Goal: Task Accomplishment & Management: Use online tool/utility

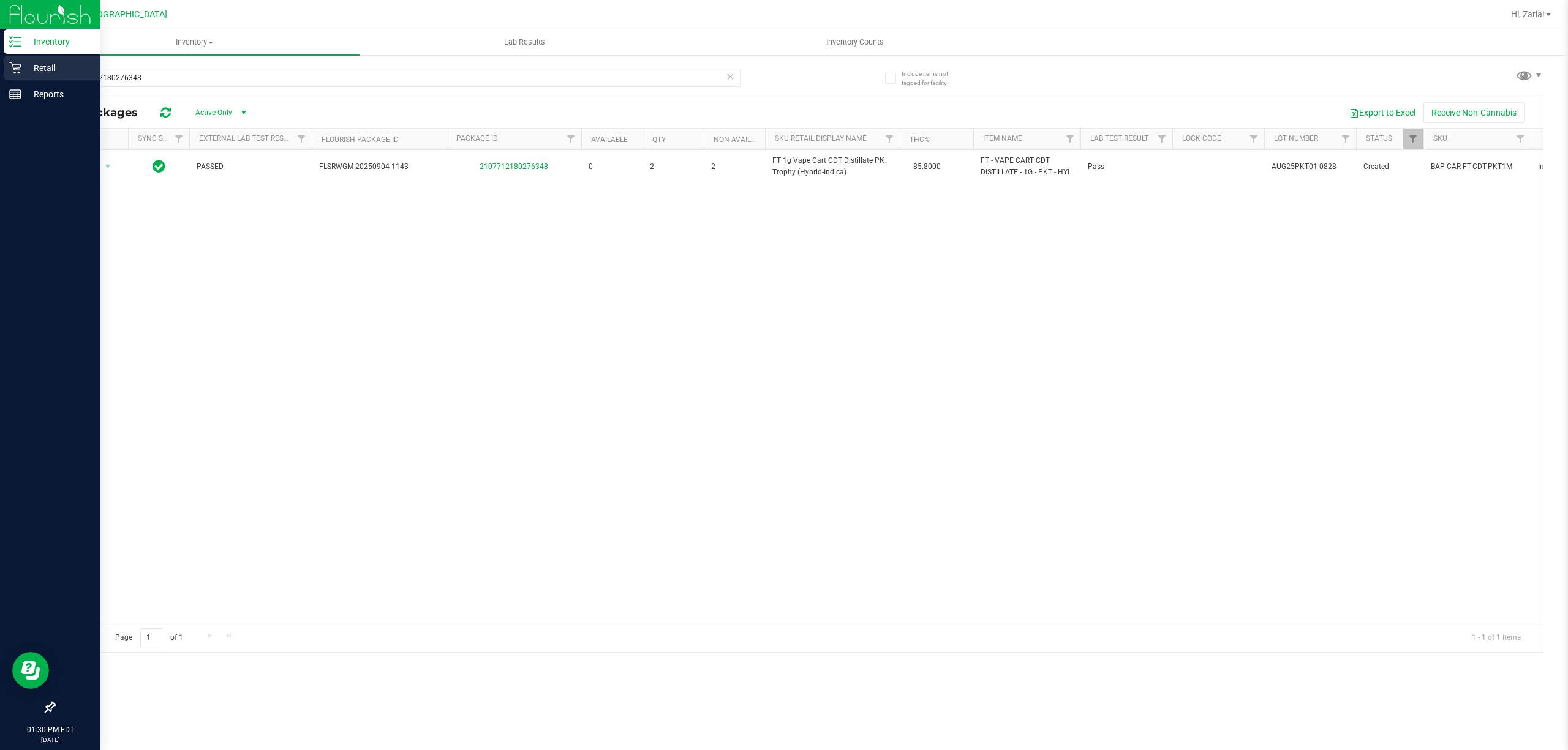
type input "2107712180276348"
click at [30, 68] on p "Retail" at bounding box center [58, 68] width 74 height 15
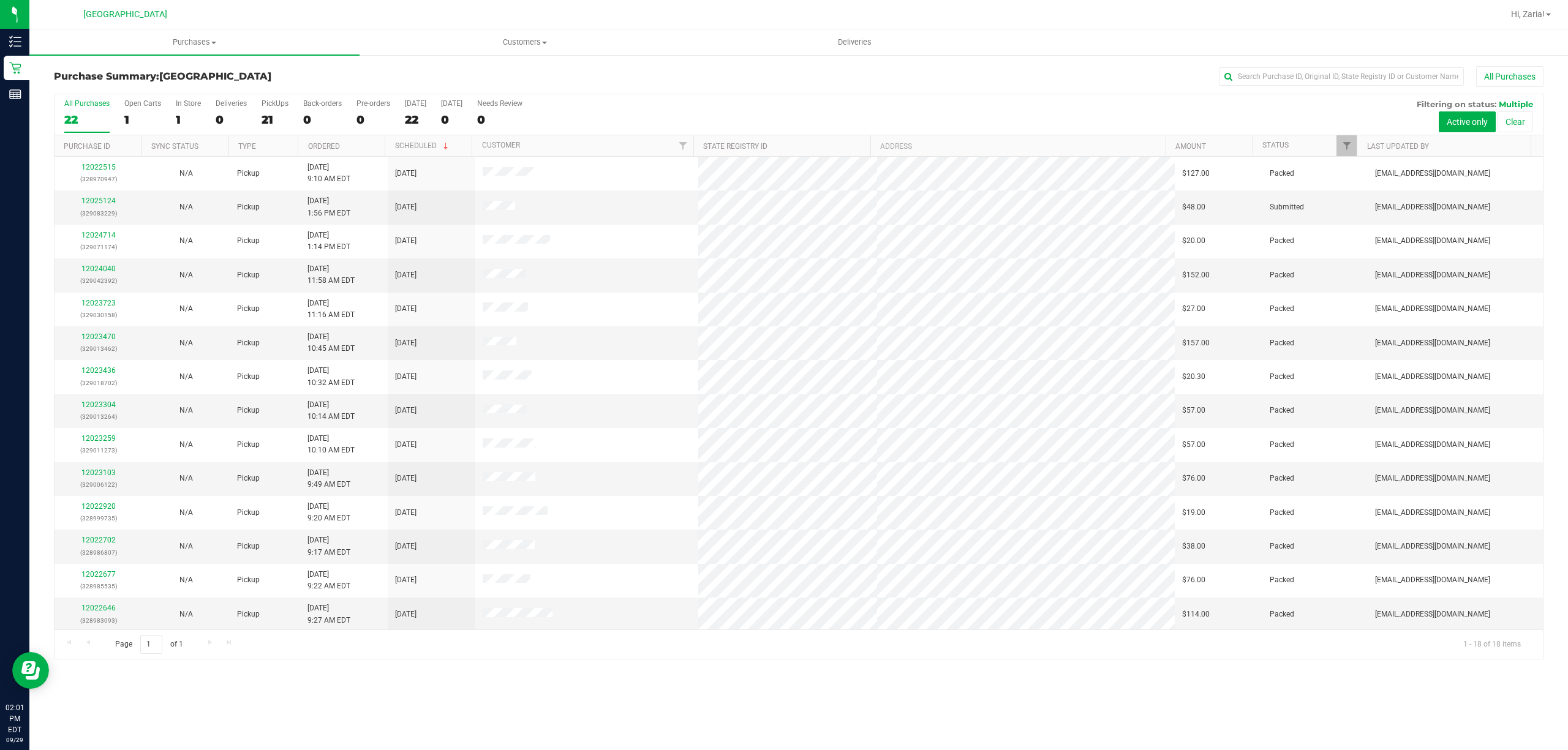
click at [520, 716] on div "Purchases Summary of purchases Fulfillment All purchases Customers All customer…" at bounding box center [798, 390] width 1539 height 721
click at [231, 683] on div "Purchases Summary of purchases Fulfillment All purchases Customers All customer…" at bounding box center [798, 390] width 1539 height 721
click at [100, 201] on link "12025124" at bounding box center [98, 200] width 34 height 9
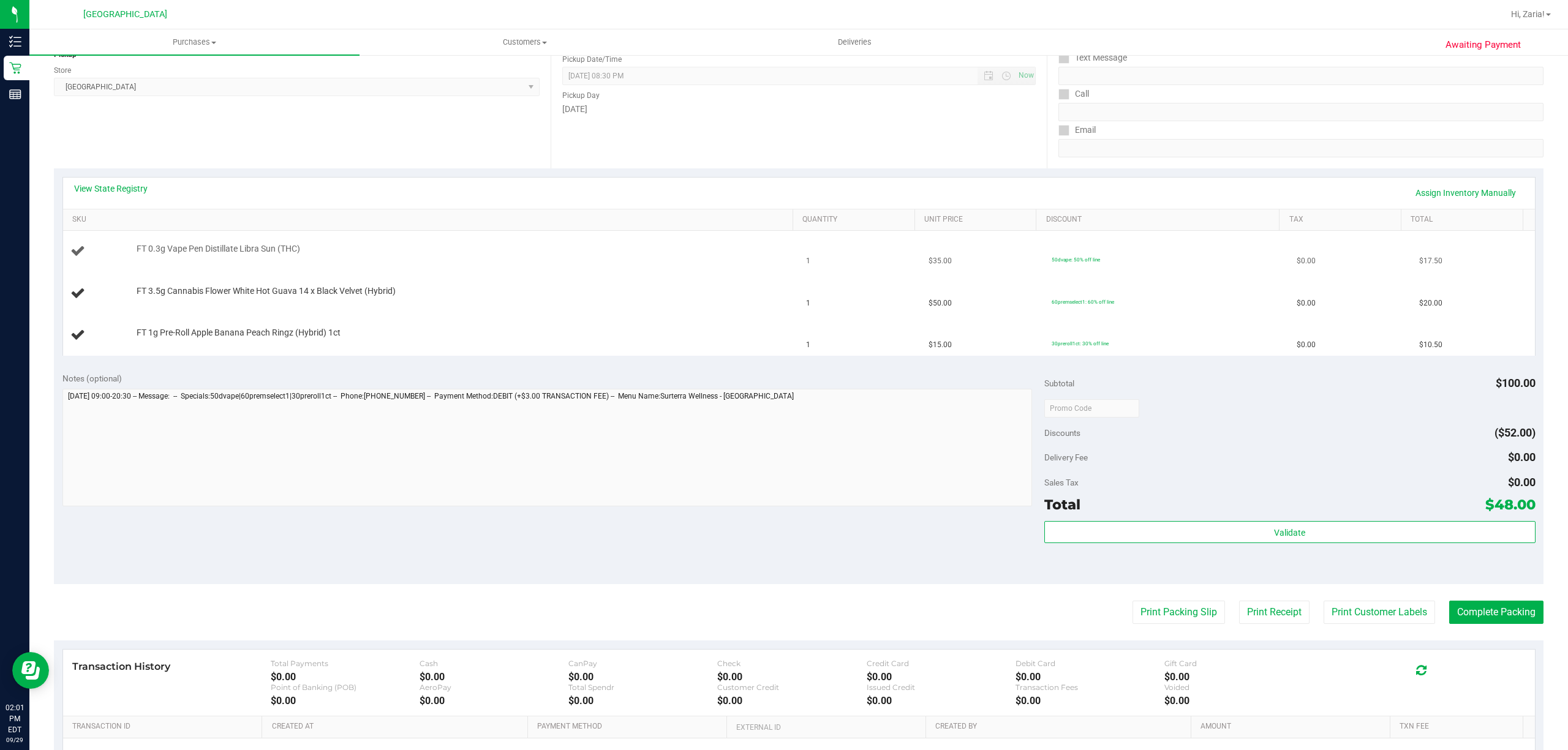
scroll to position [163, 0]
click at [1196, 617] on button "Print Packing Slip" at bounding box center [1178, 612] width 92 height 24
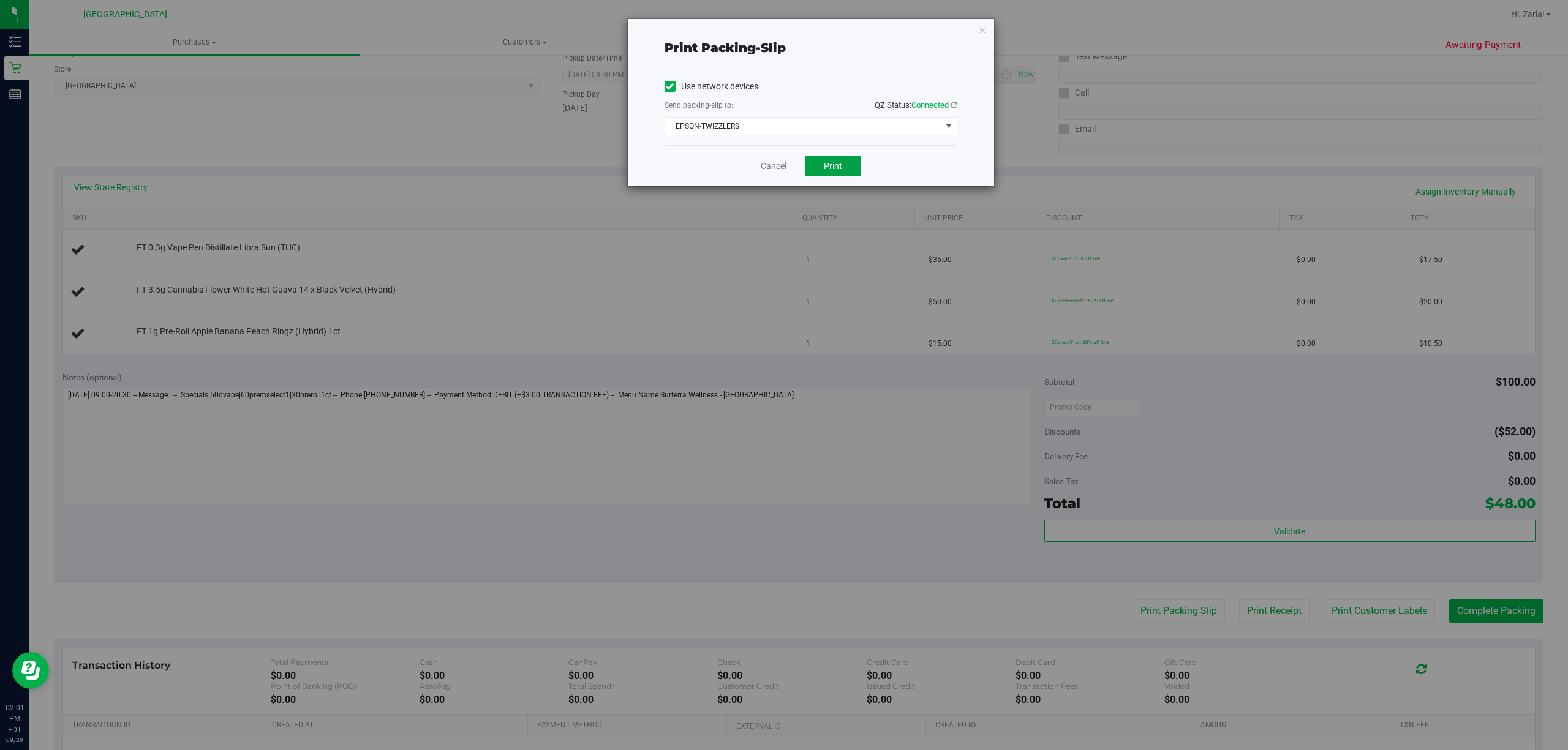
click at [854, 160] on button "Print" at bounding box center [833, 165] width 56 height 21
click at [764, 167] on link "Cancel" at bounding box center [774, 166] width 26 height 13
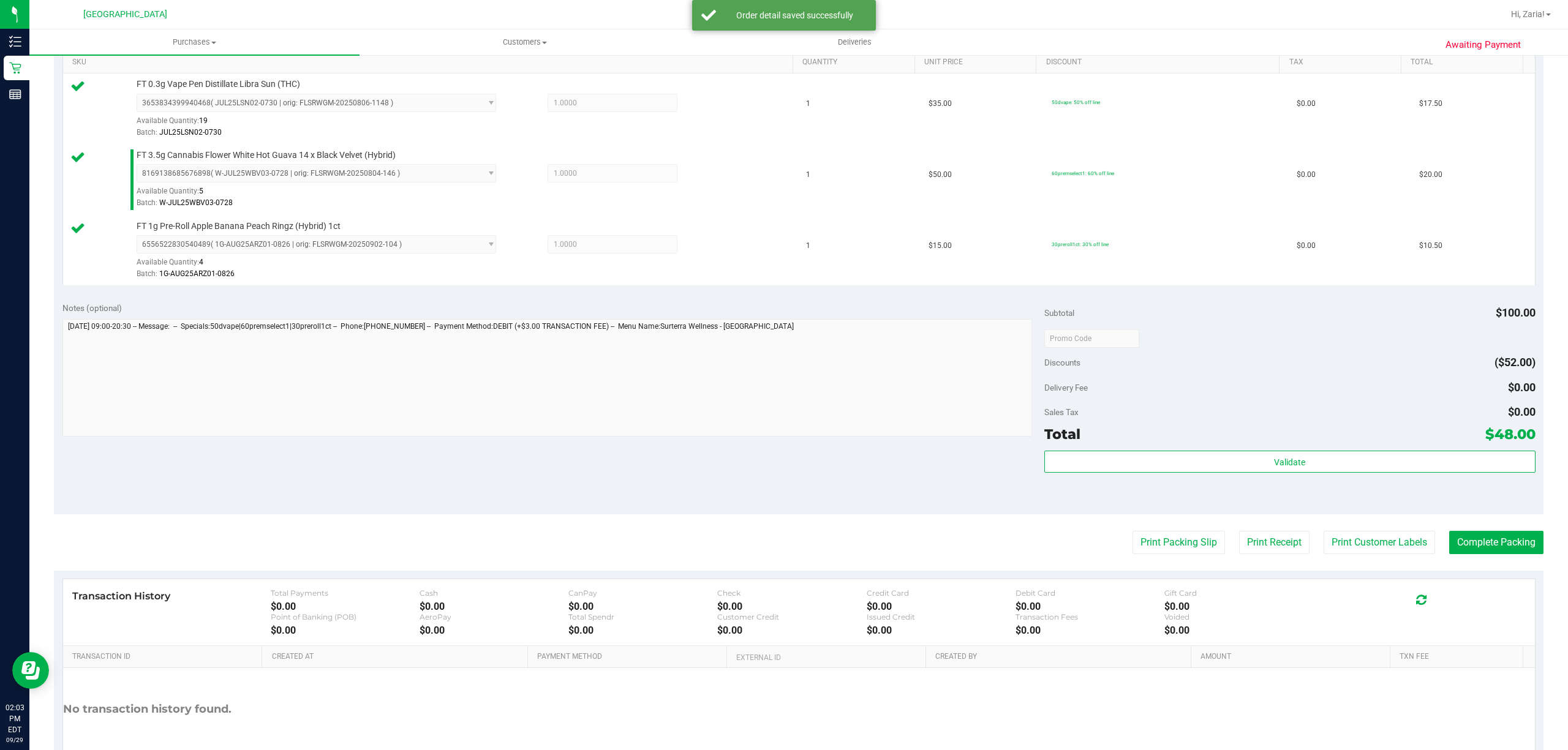
scroll to position [326, 0]
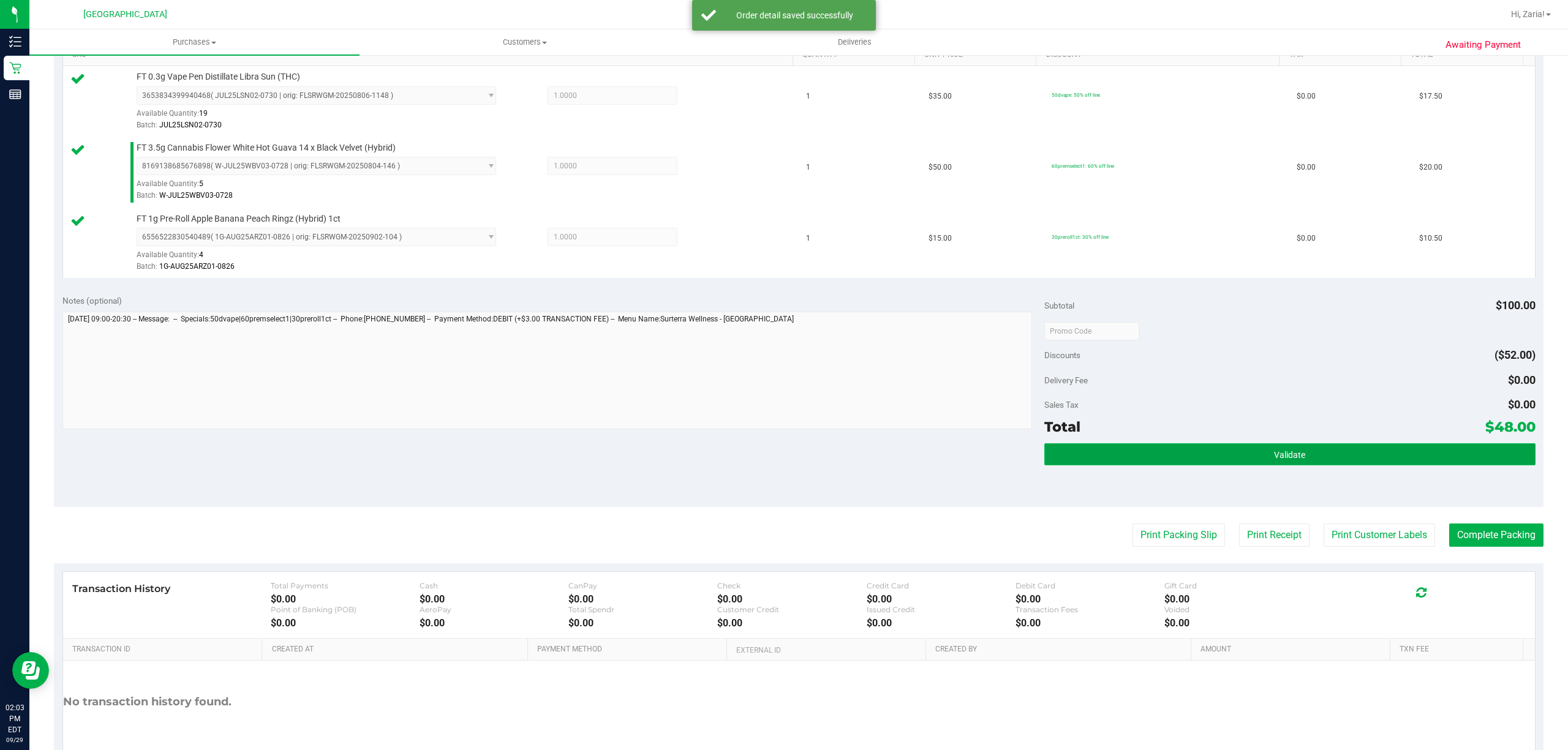
click at [1098, 455] on button "Validate" at bounding box center [1289, 455] width 491 height 22
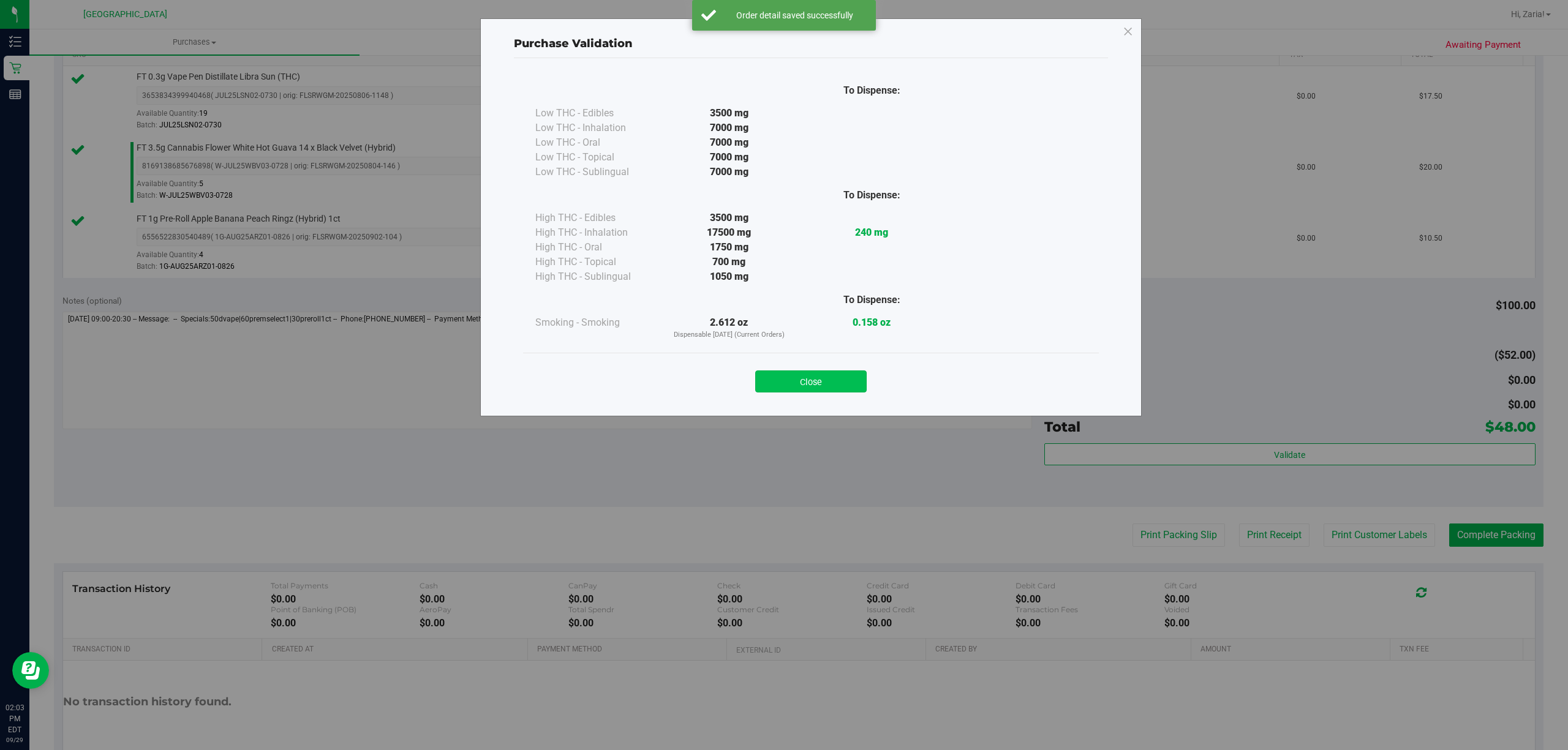
click at [853, 390] on button "Close" at bounding box center [811, 381] width 112 height 22
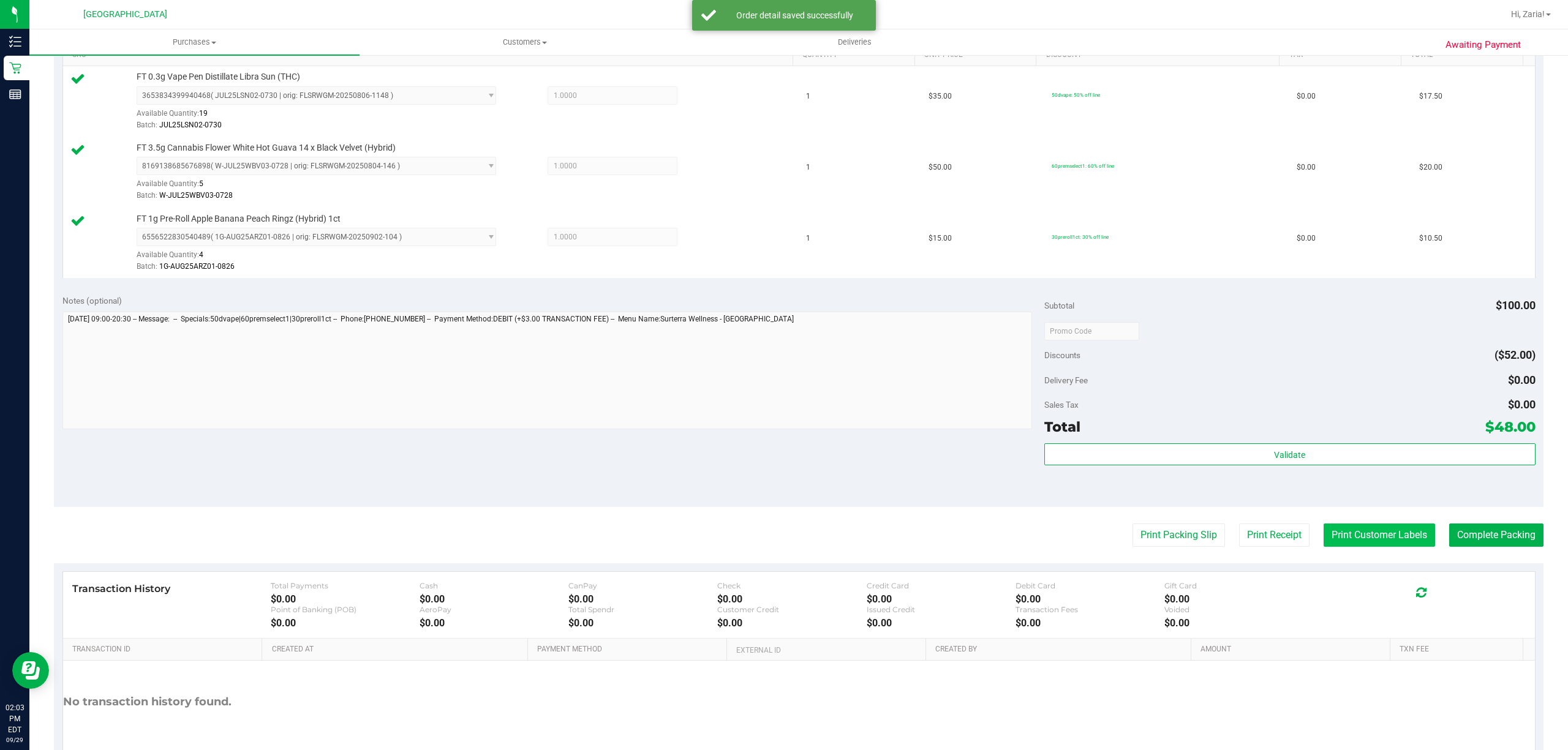
click at [1360, 535] on button "Print Customer Labels" at bounding box center [1379, 535] width 112 height 24
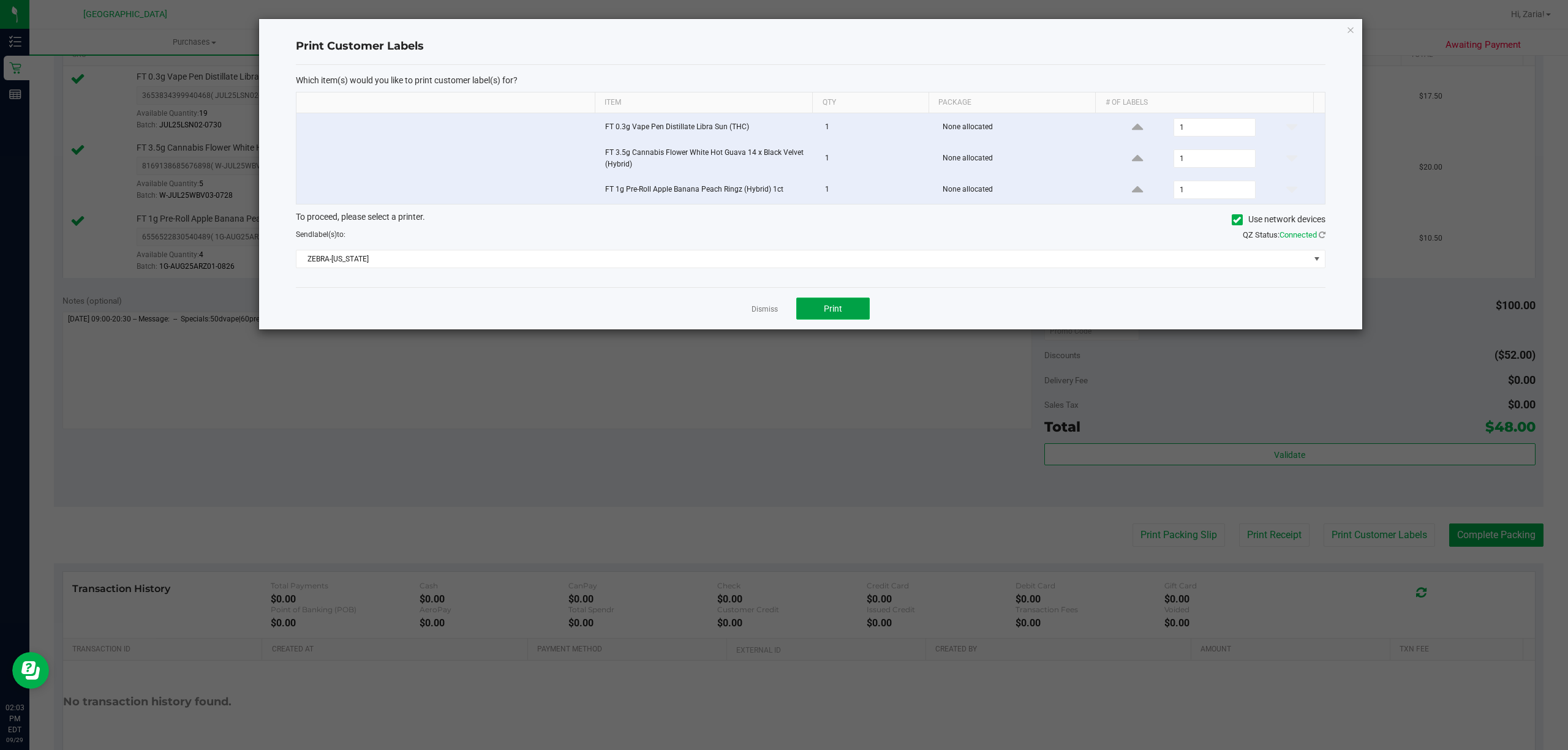
click at [805, 309] on button "Print" at bounding box center [833, 308] width 74 height 22
click at [768, 309] on link "Dismiss" at bounding box center [764, 309] width 27 height 11
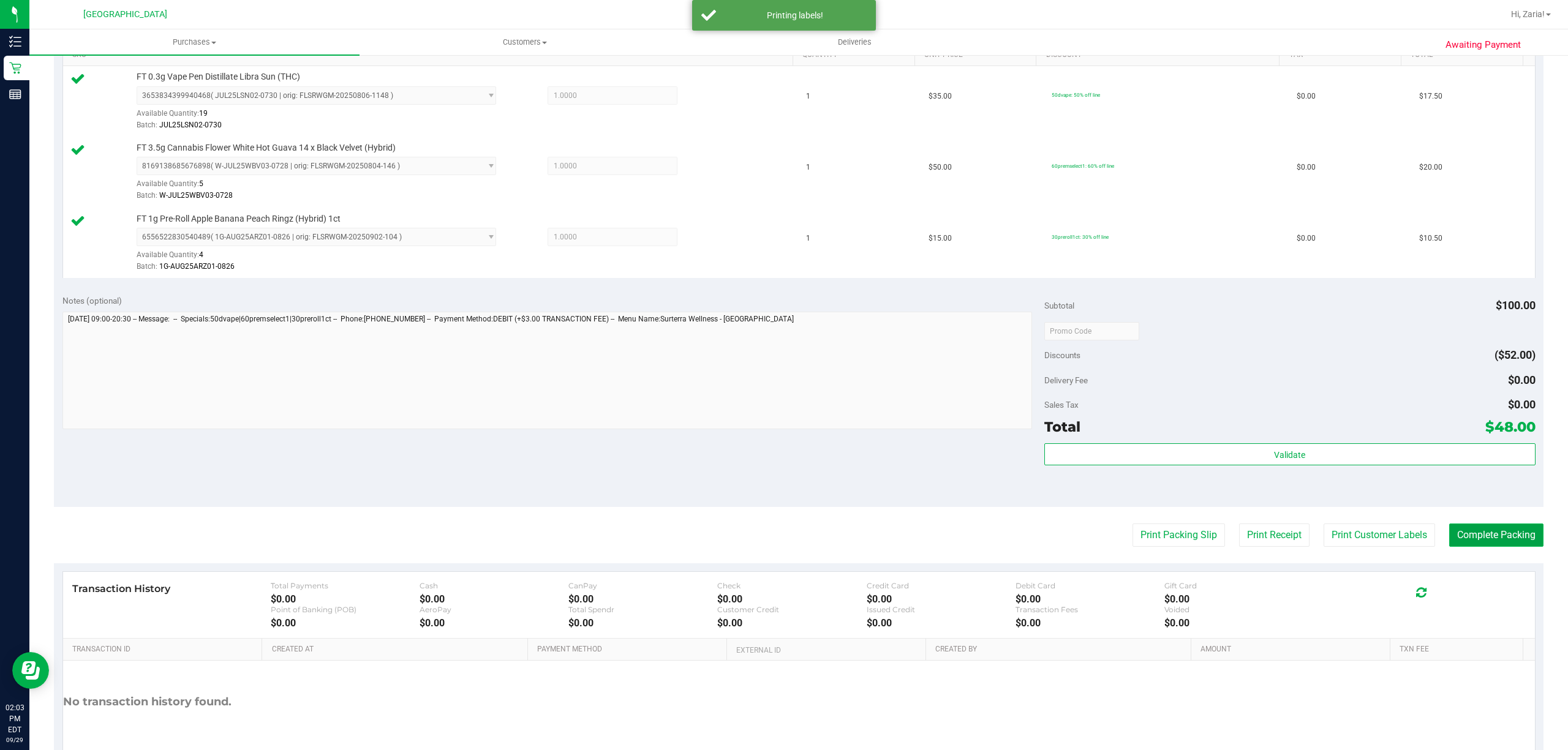
click at [1490, 540] on button "Complete Packing" at bounding box center [1496, 535] width 94 height 24
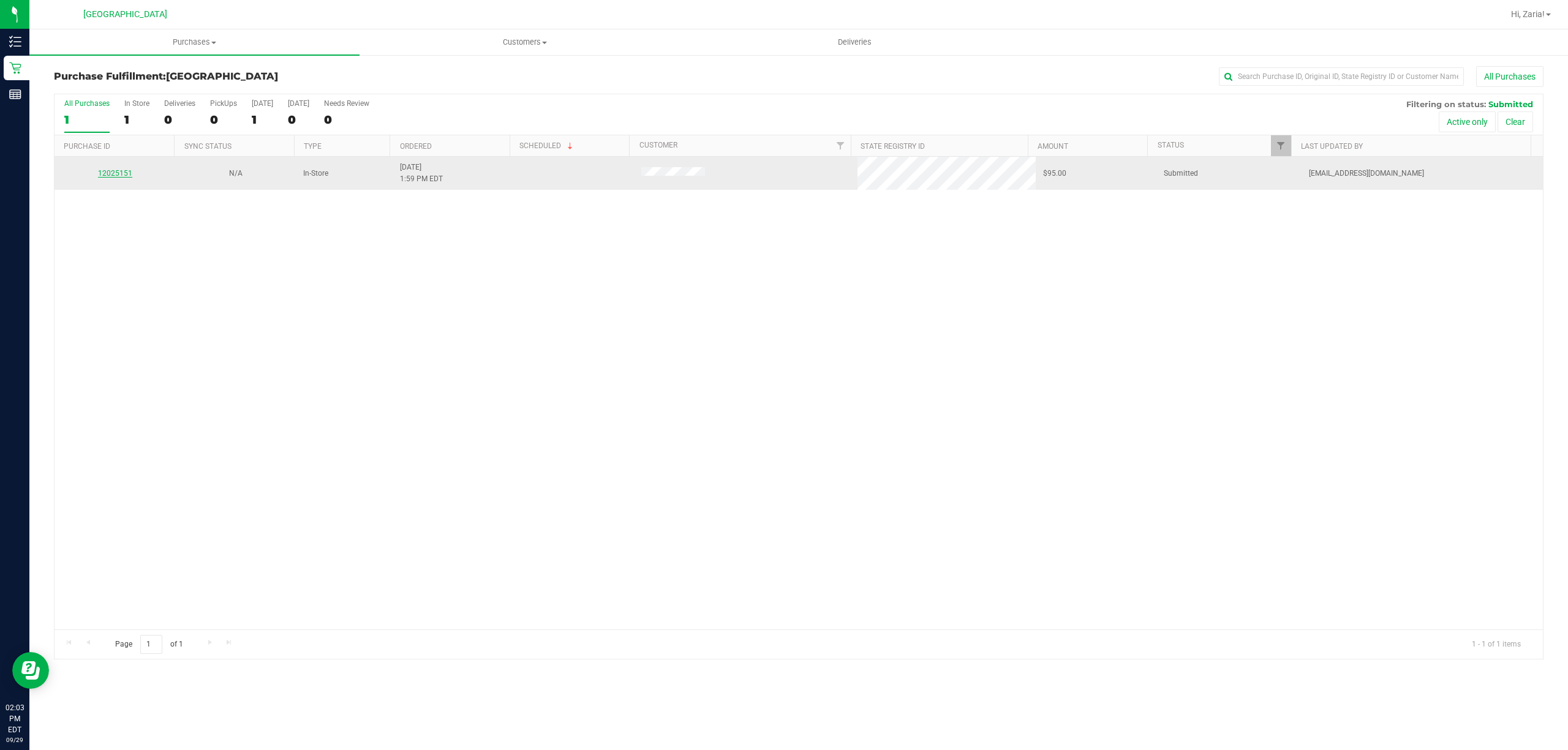
click at [119, 172] on link "12025151" at bounding box center [115, 173] width 34 height 9
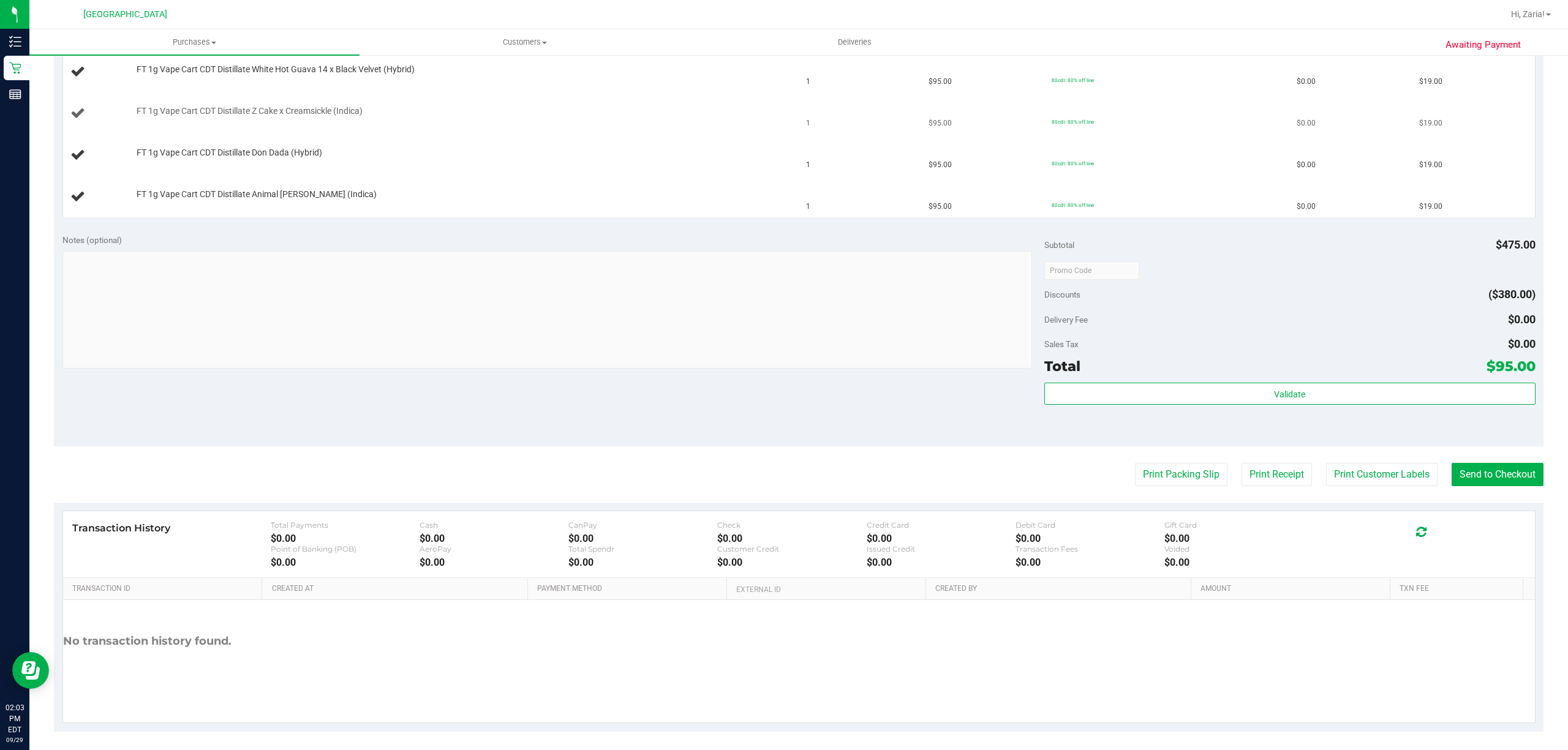
scroll to position [392, 0]
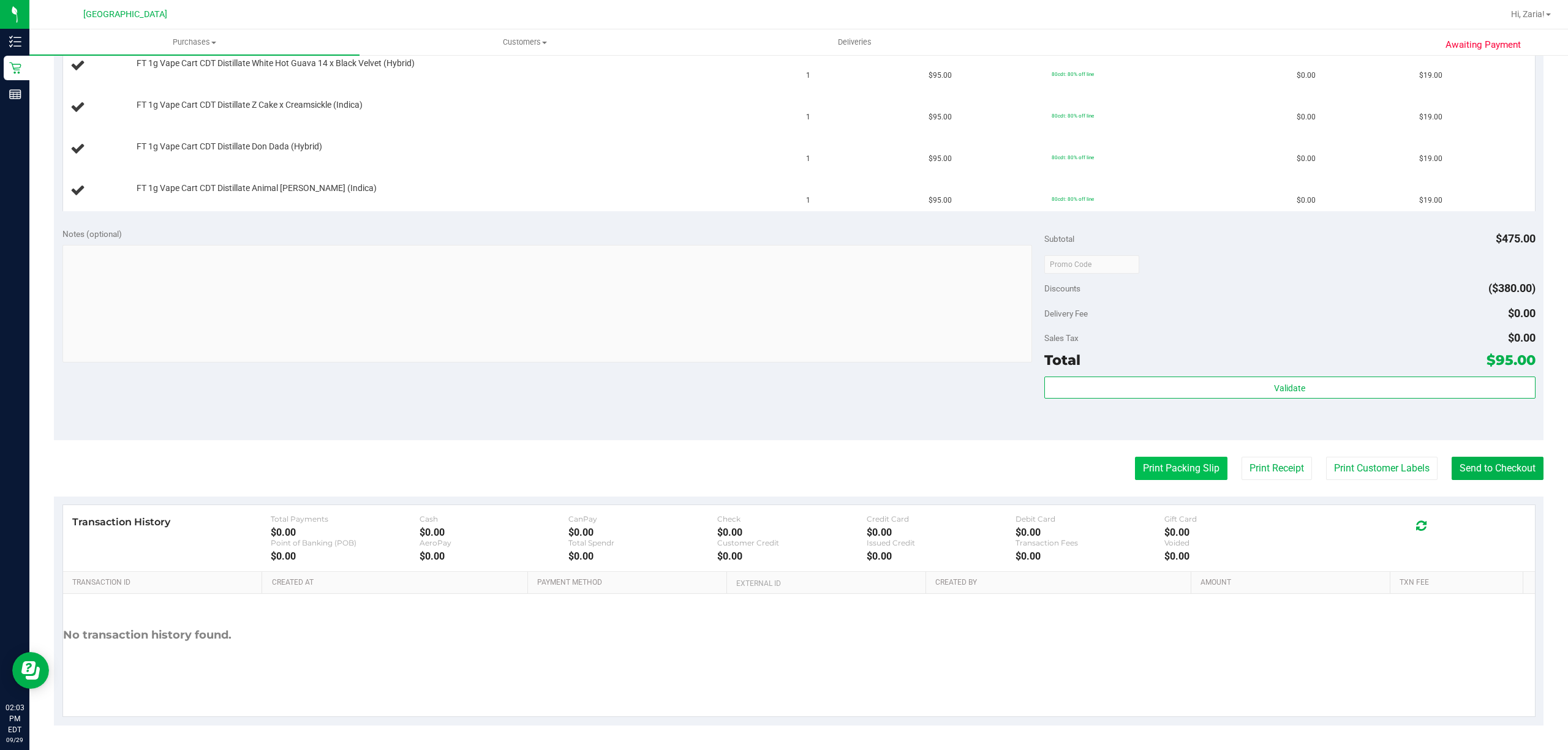
click at [1201, 470] on button "Print Packing Slip" at bounding box center [1181, 468] width 92 height 24
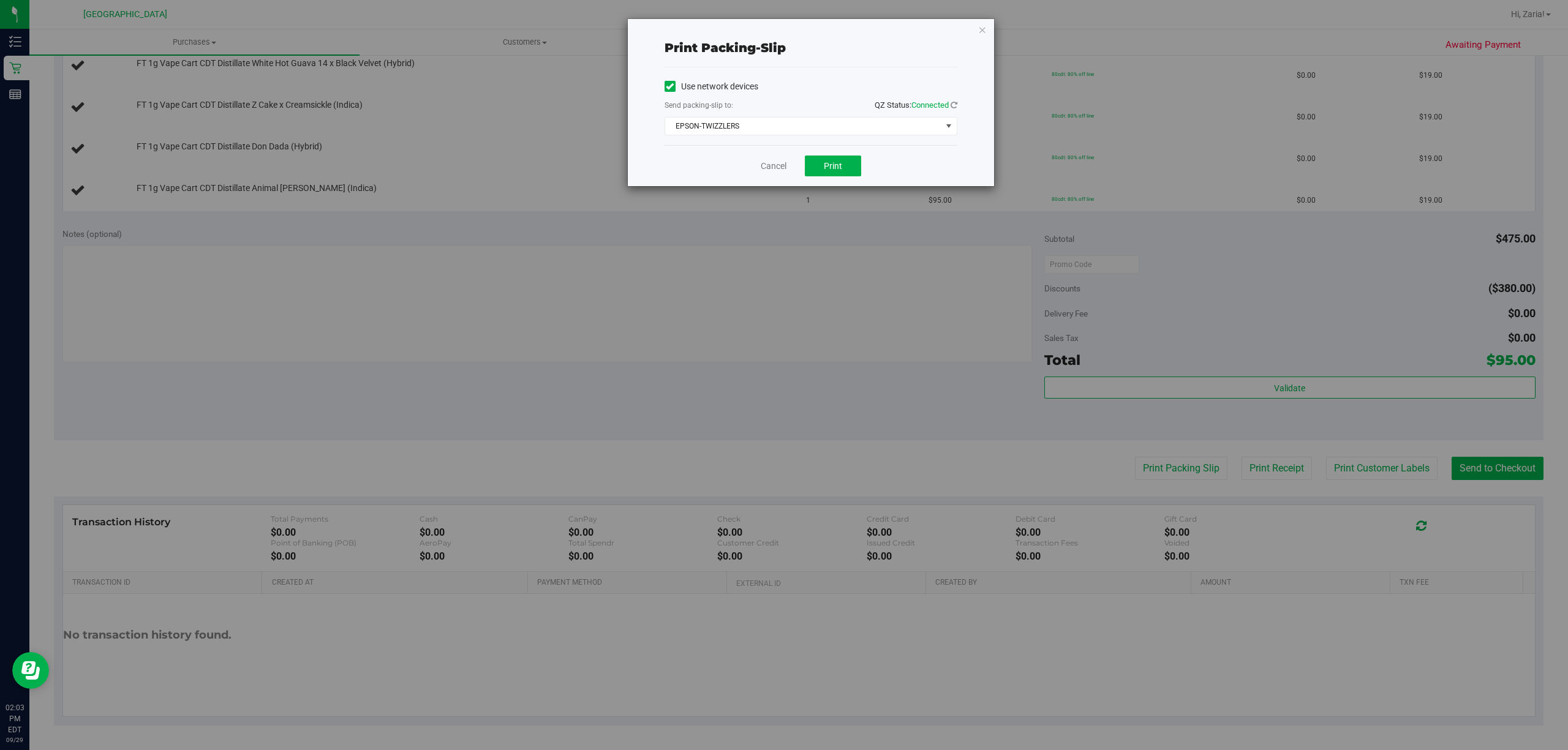
click at [823, 184] on div "Cancel Print" at bounding box center [811, 166] width 293 height 41
click at [831, 175] on button "Print" at bounding box center [833, 165] width 56 height 21
click at [776, 162] on link "Cancel" at bounding box center [774, 166] width 26 height 13
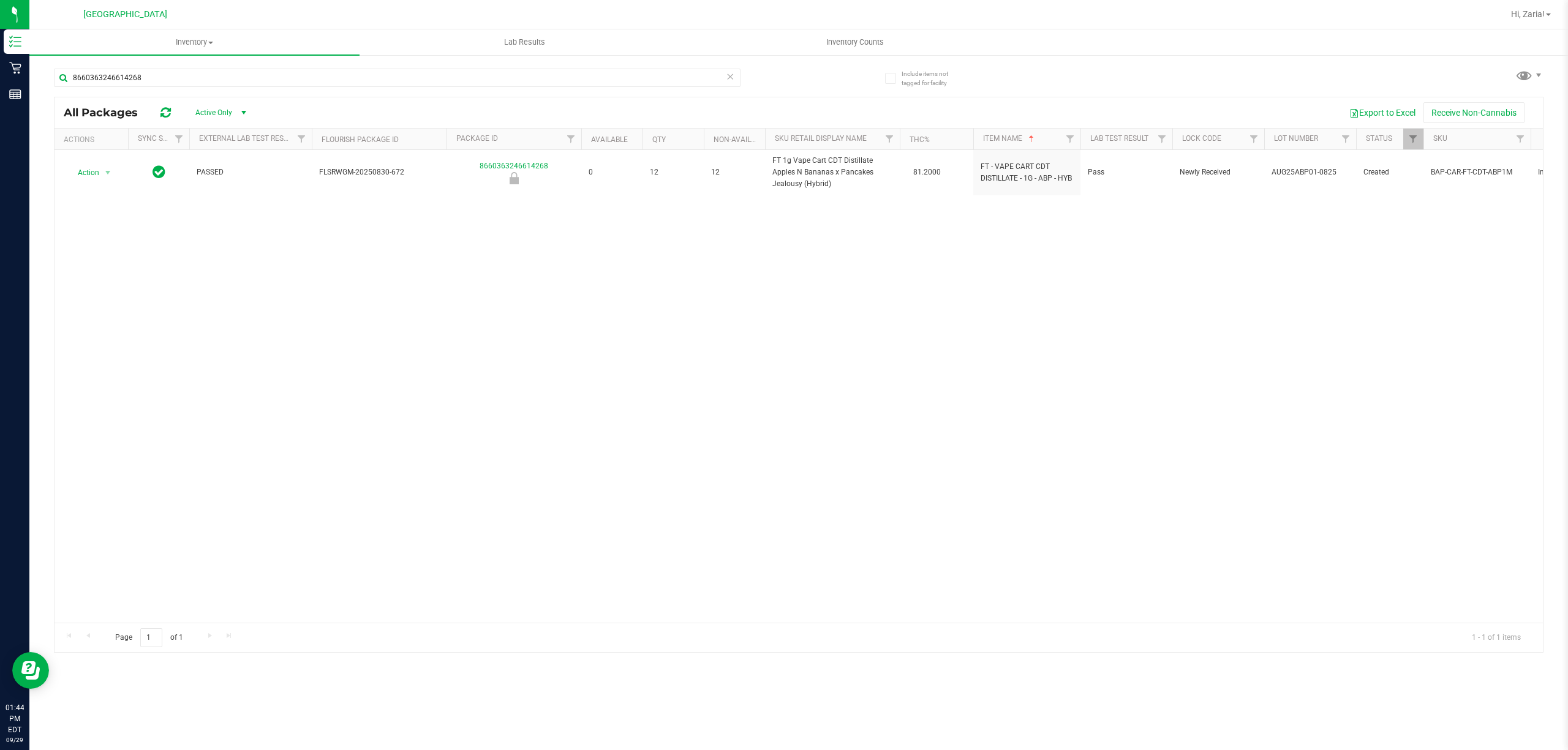
click at [218, 104] on span "Active Only" at bounding box center [218, 112] width 68 height 17
click at [228, 71] on input "8660363246614268" at bounding box center [397, 78] width 686 height 19
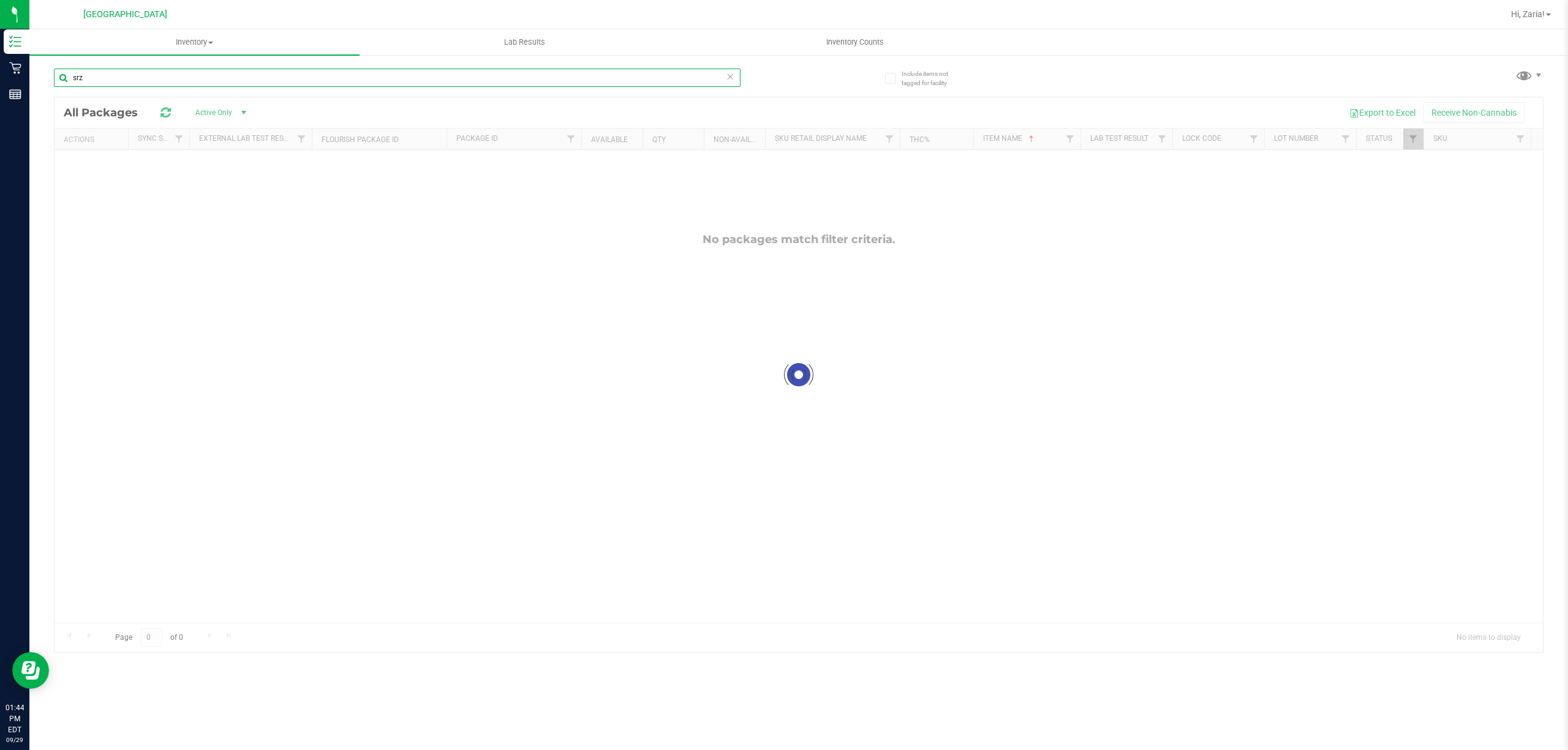
click at [243, 75] on input "srz" at bounding box center [397, 78] width 686 height 19
click at [241, 72] on input "srz" at bounding box center [397, 78] width 686 height 19
click at [236, 70] on input "srz" at bounding box center [397, 78] width 686 height 19
click at [234, 69] on input "srz" at bounding box center [397, 78] width 686 height 19
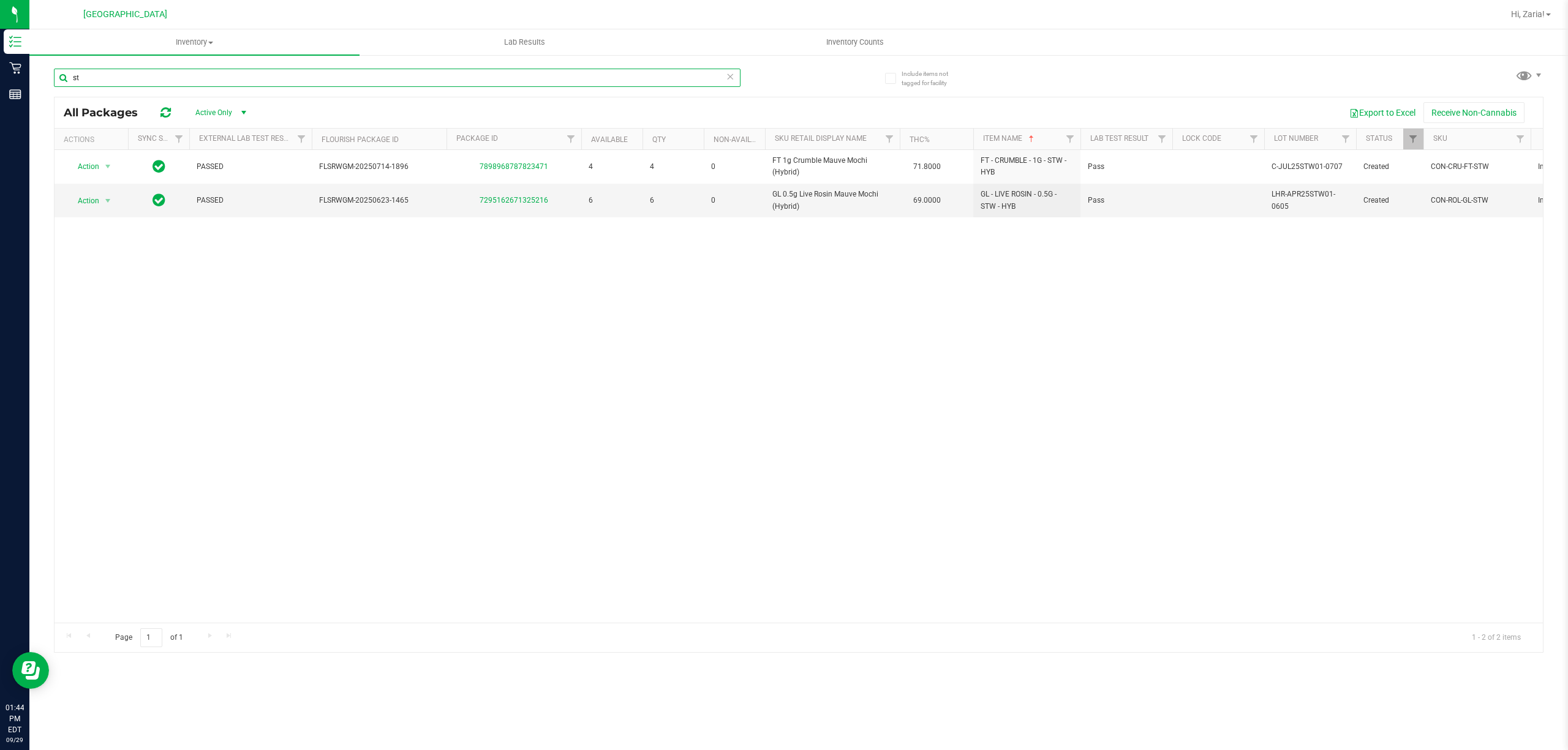
type input "s"
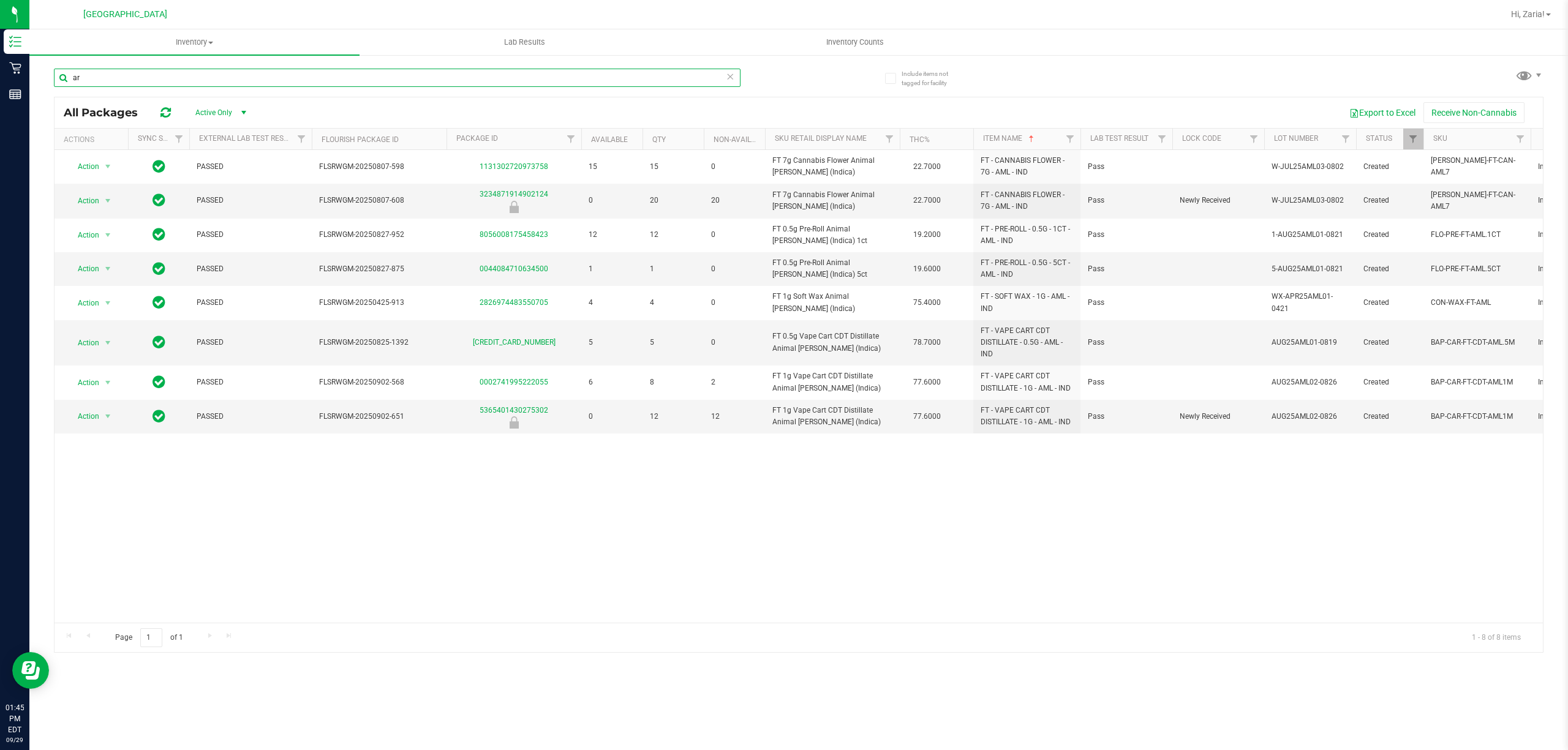
type input "a"
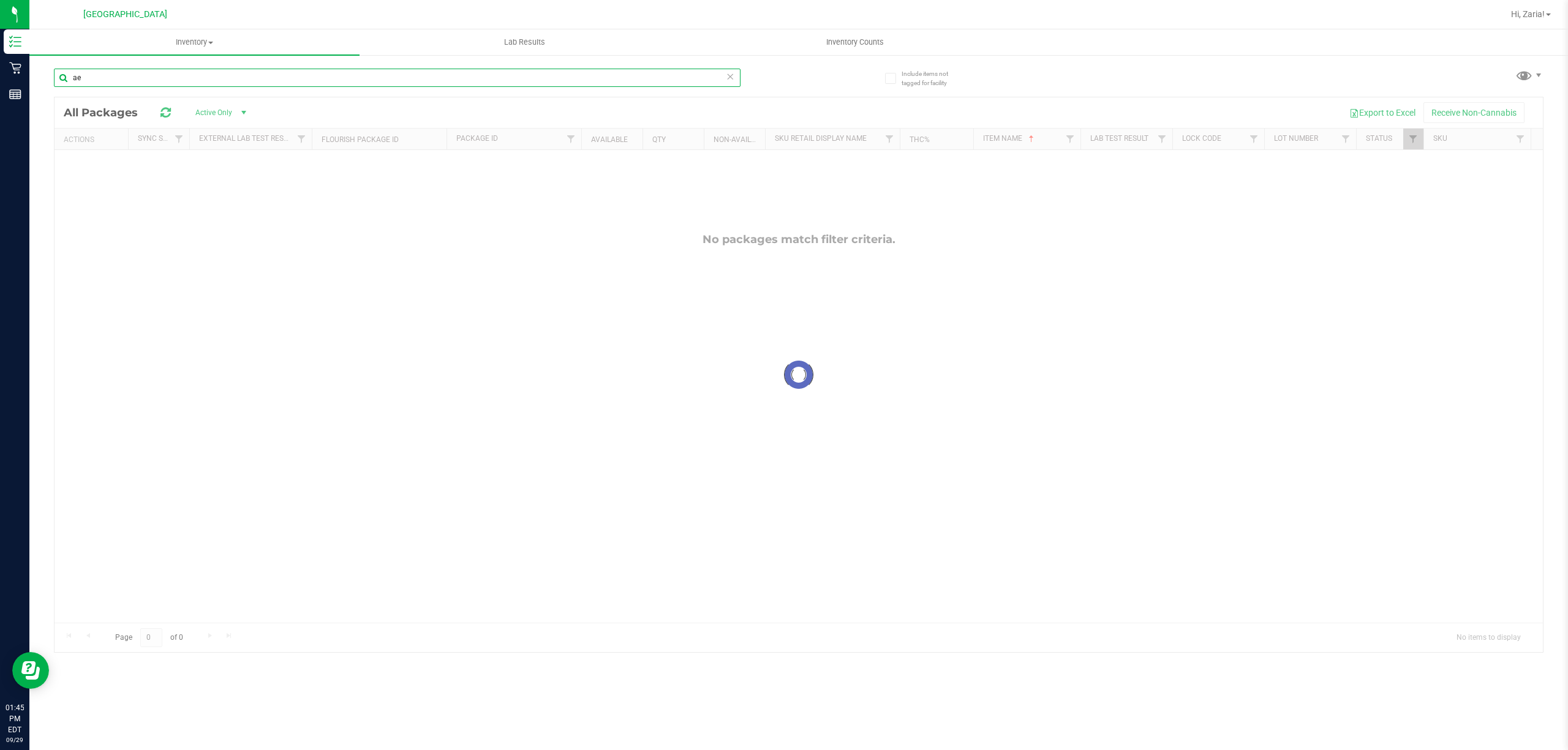
type input "a"
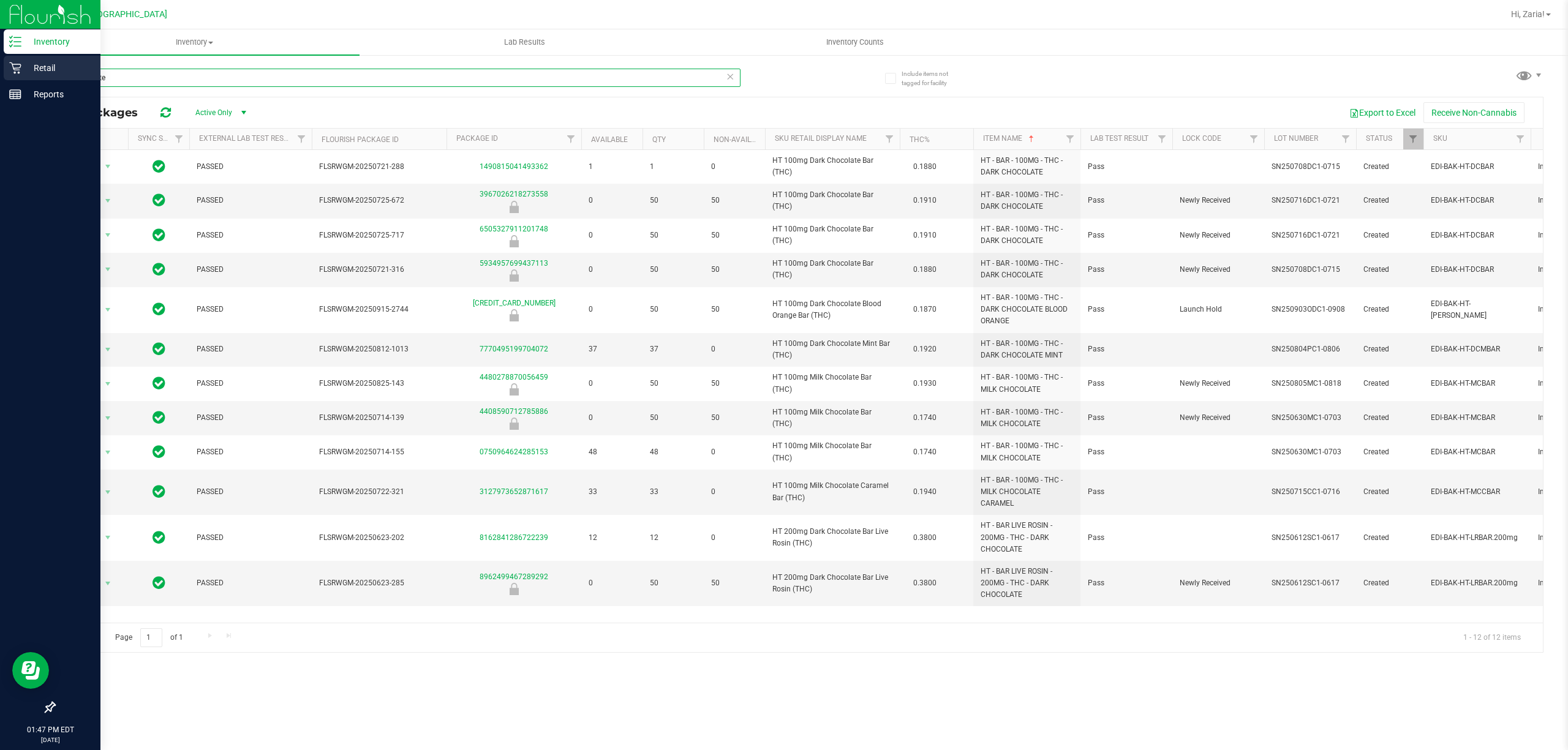
type input "chocolate"
click at [29, 72] on p "Retail" at bounding box center [58, 68] width 74 height 15
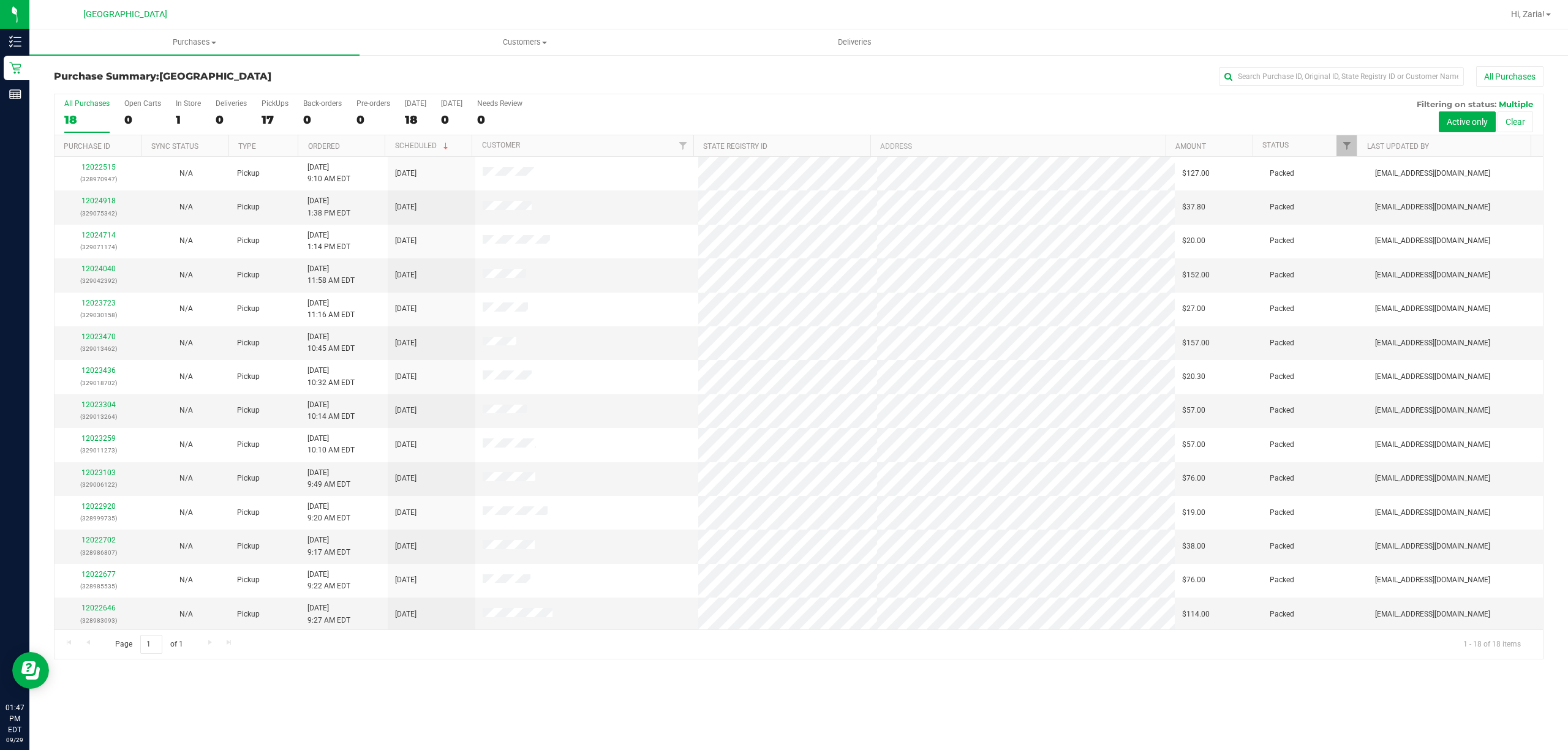
scroll to position [140, 0]
click at [1536, 19] on span "Hi, Zaria!" at bounding box center [1528, 14] width 33 height 10
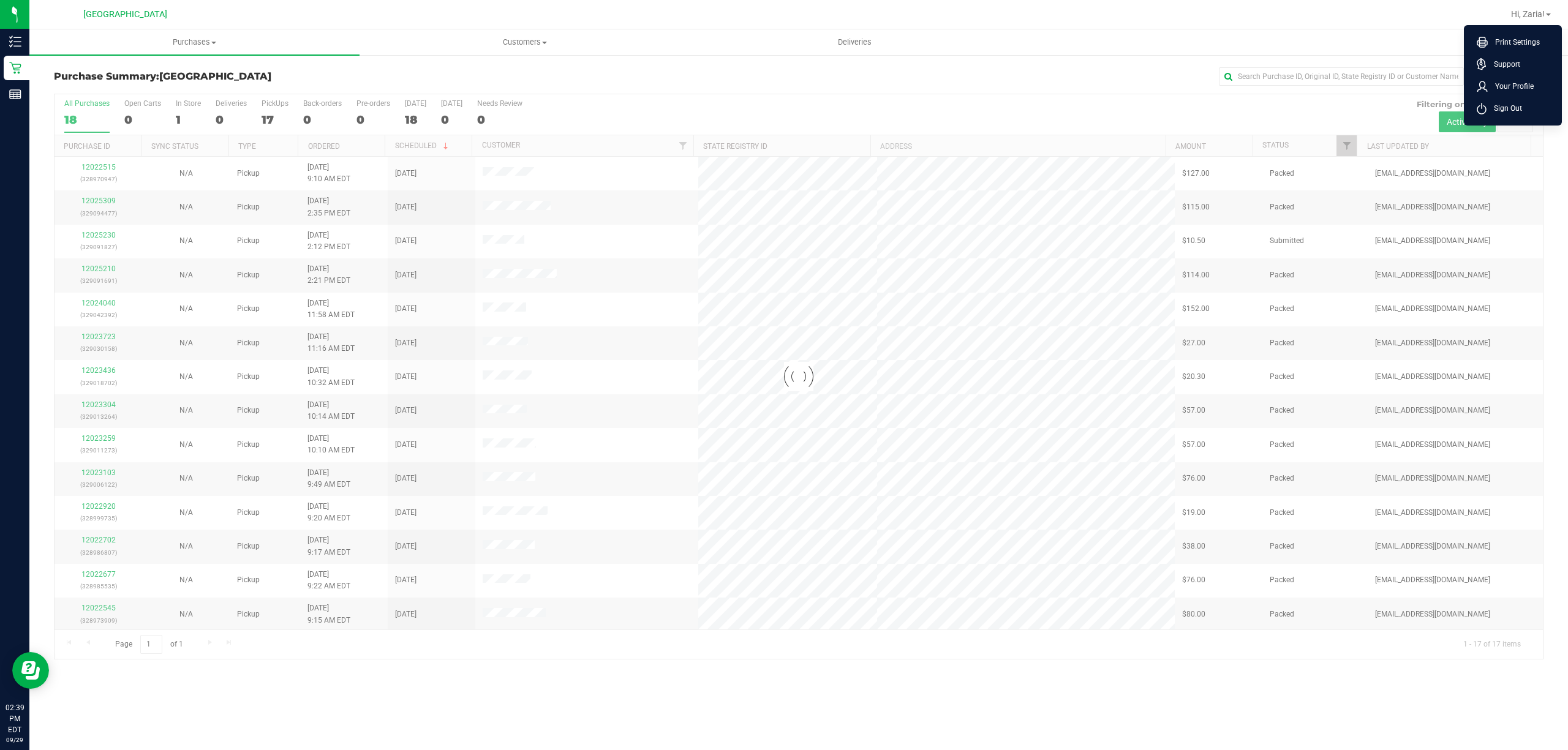
click at [1512, 108] on span "Sign Out" at bounding box center [1504, 108] width 35 height 12
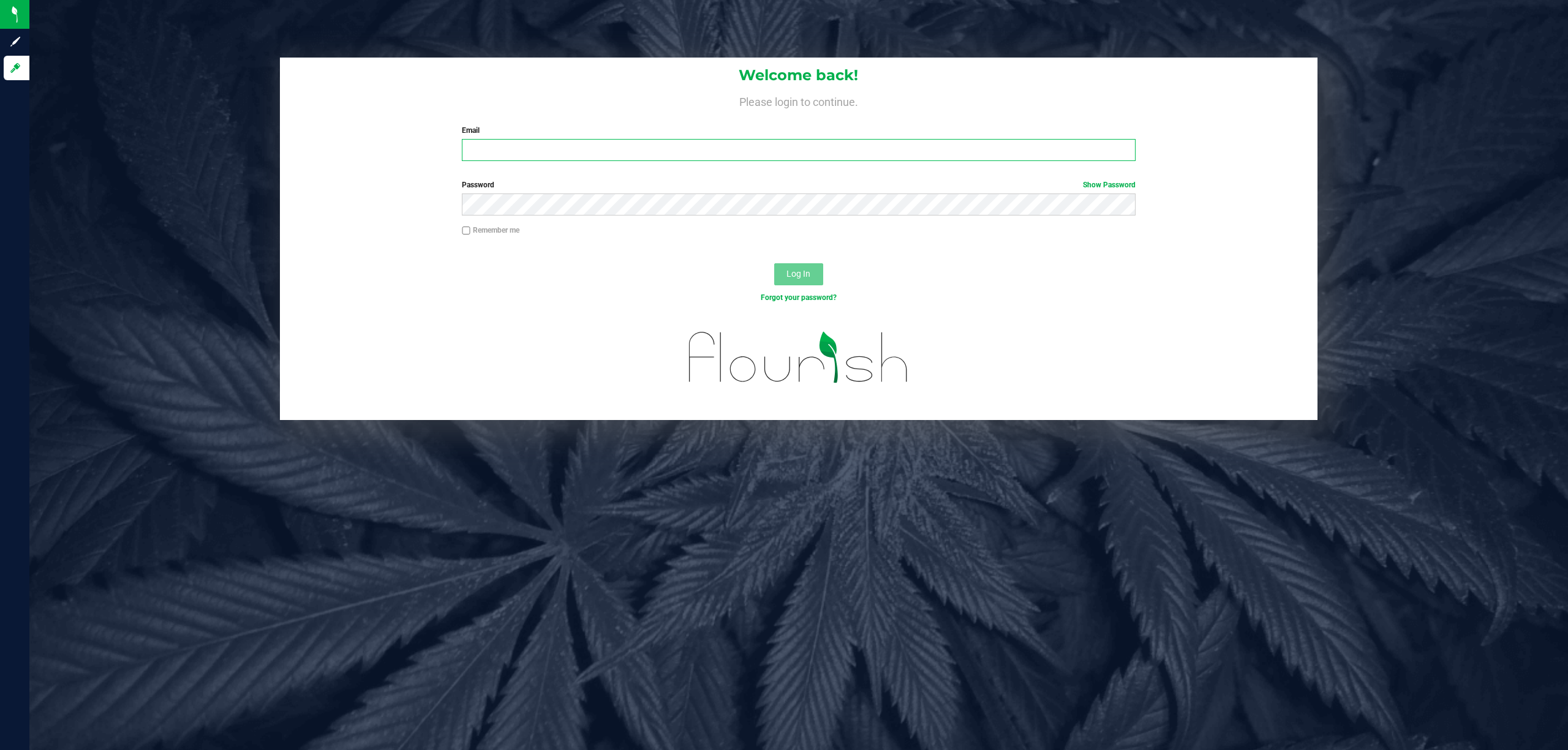
click at [768, 145] on input "Email" at bounding box center [798, 150] width 674 height 22
type input "[EMAIL_ADDRESS][DOMAIN_NAME]"
click at [774, 263] on button "Log In" at bounding box center [798, 274] width 49 height 22
